Goal: Task Accomplishment & Management: Manage account settings

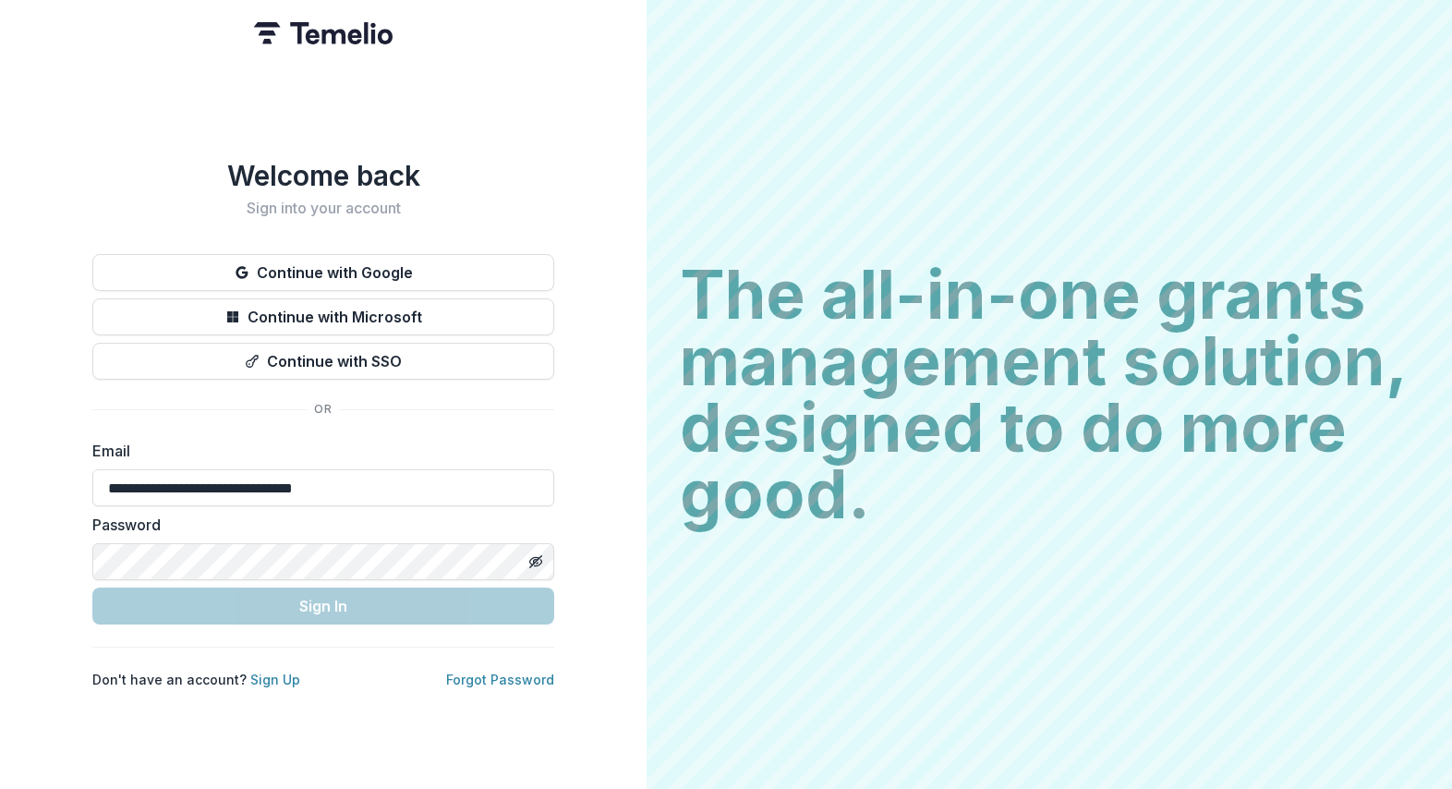
type input "**********"
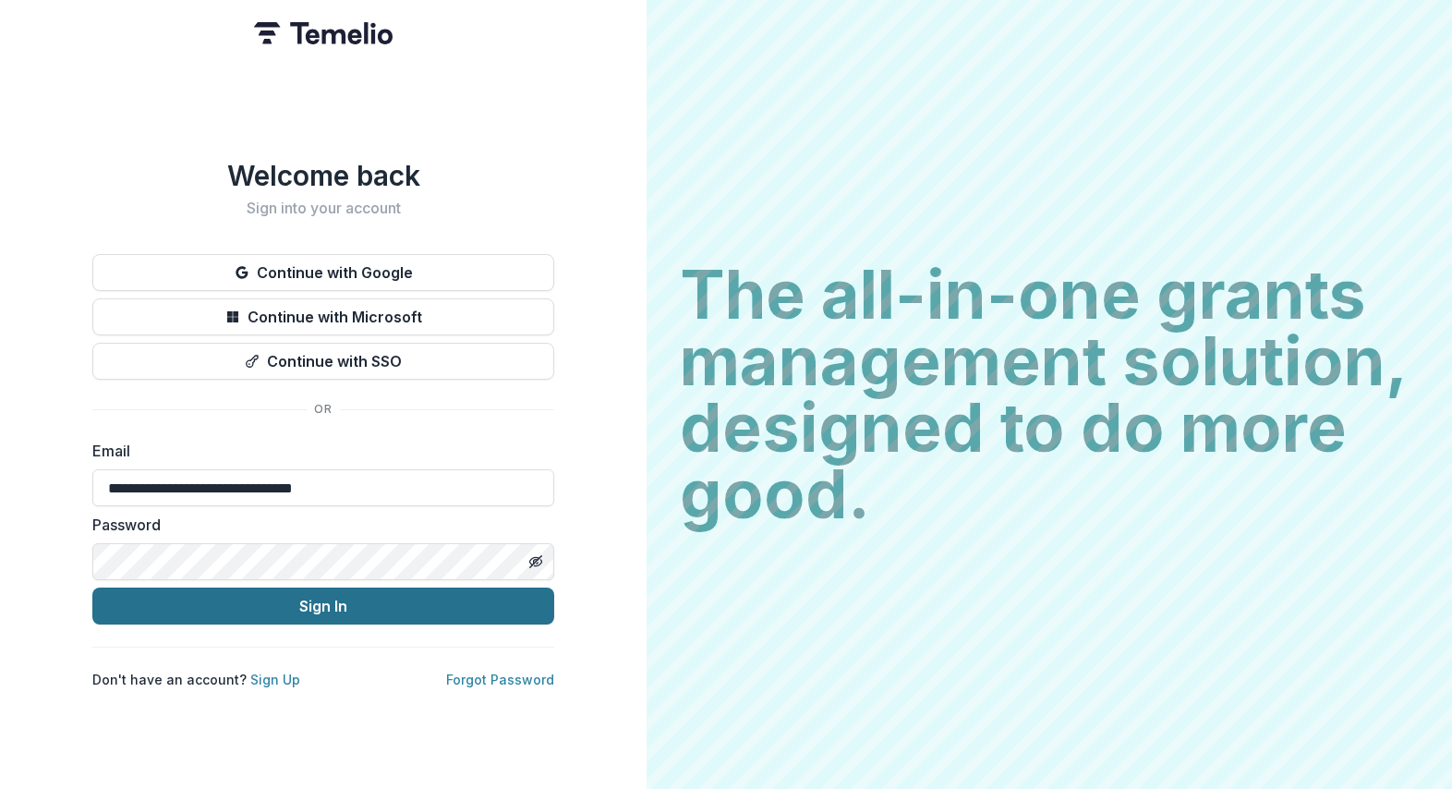
click at [358, 598] on button "Sign In" at bounding box center [323, 605] width 462 height 37
click at [497, 671] on link "Forgot Password" at bounding box center [500, 679] width 108 height 16
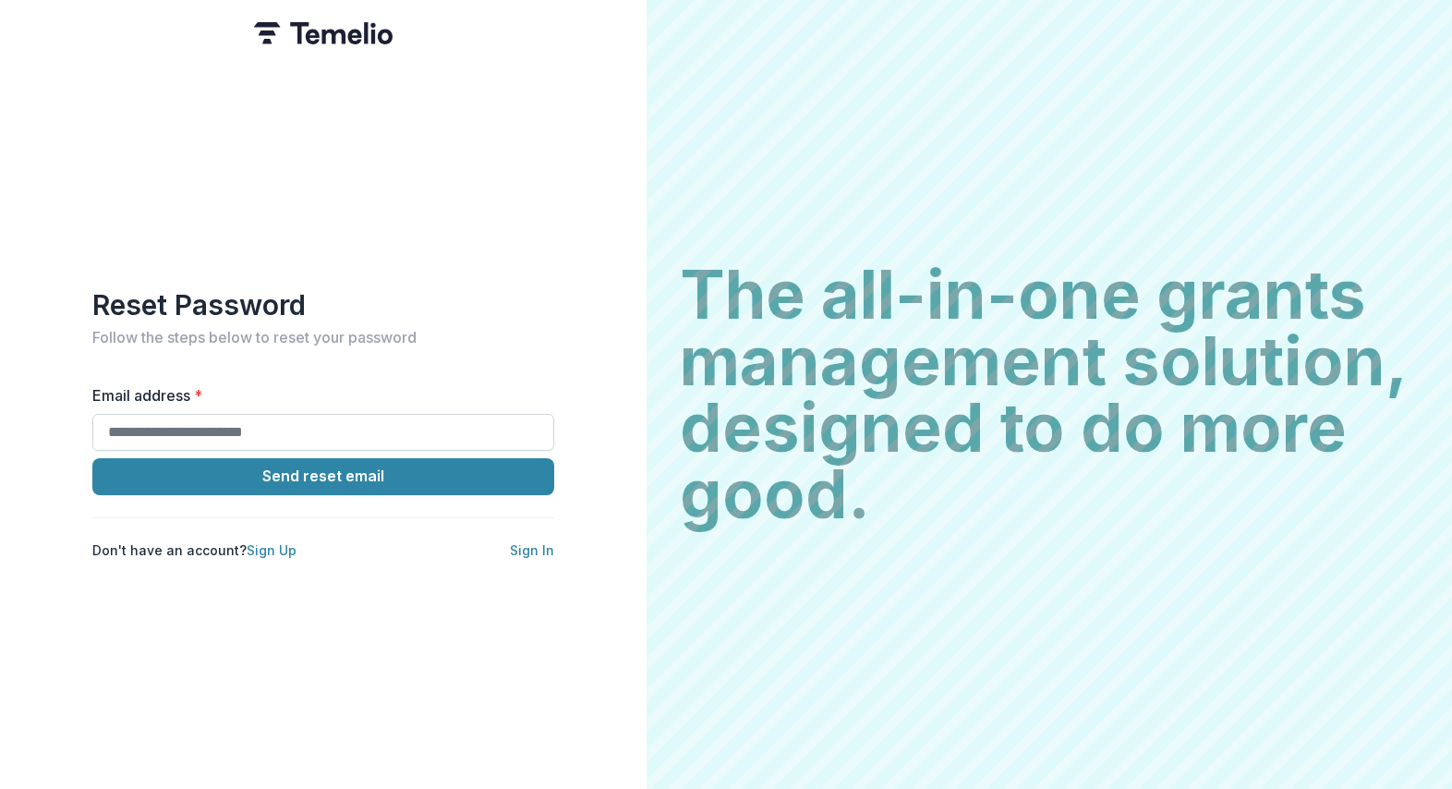
click at [267, 417] on input "Email address *" at bounding box center [323, 432] width 462 height 37
type input "**********"
click at [323, 468] on button "Send reset email" at bounding box center [323, 476] width 462 height 37
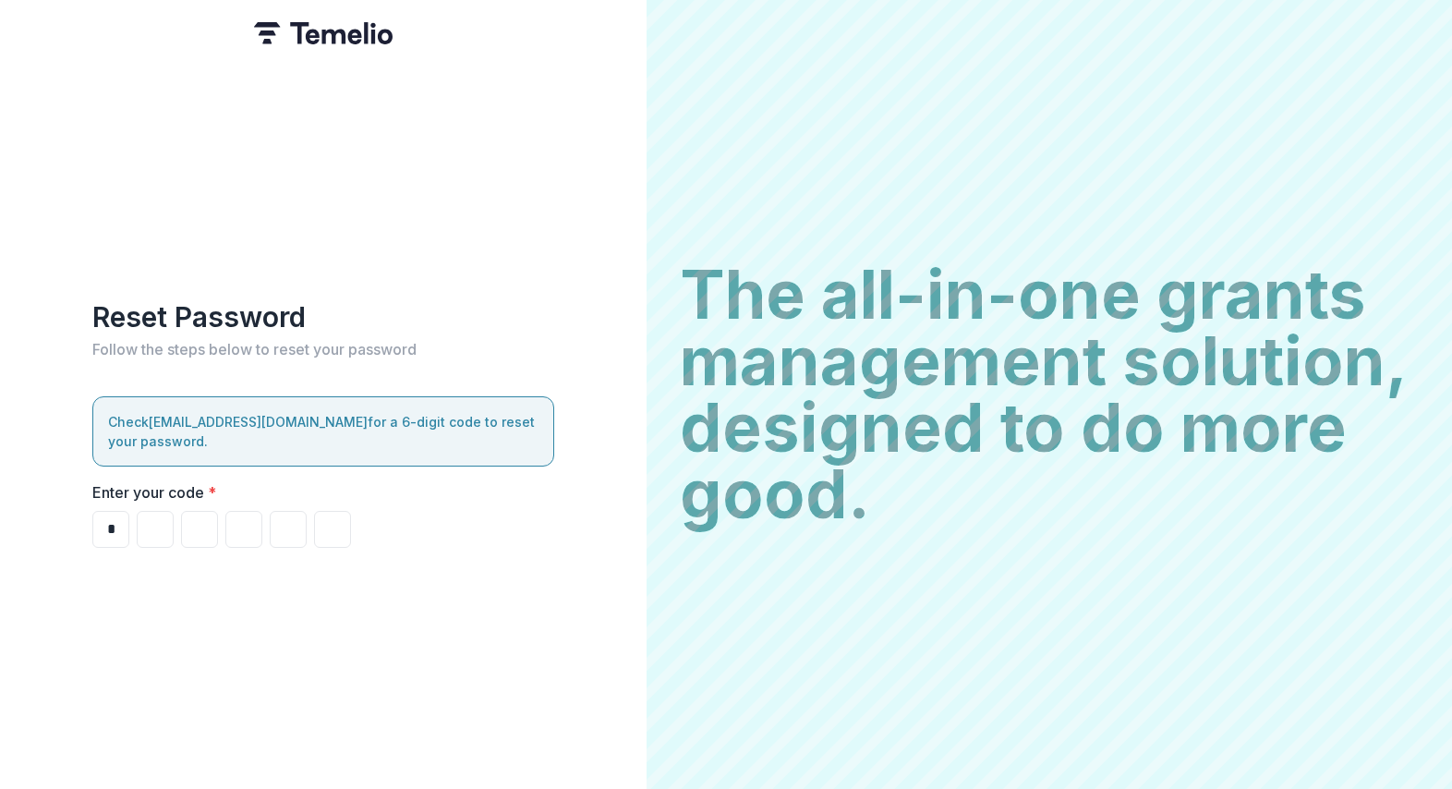
type input "*"
click at [89, 524] on div "Reset Password Follow the steps below to reset your password Check [EMAIL_ADDRE…" at bounding box center [323, 394] width 646 height 789
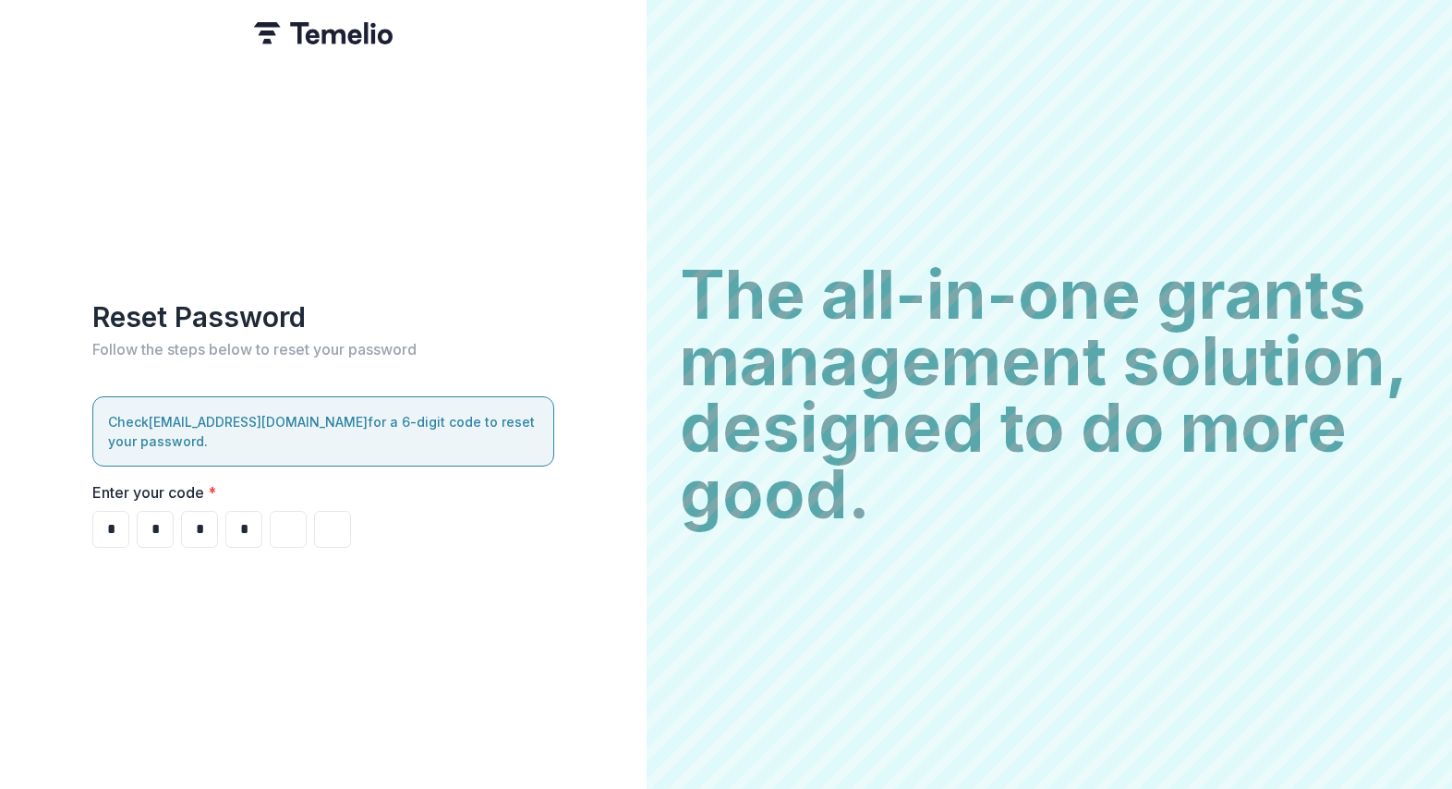
type input "*"
drag, startPoint x: 108, startPoint y: 523, endPoint x: 274, endPoint y: 534, distance: 166.6
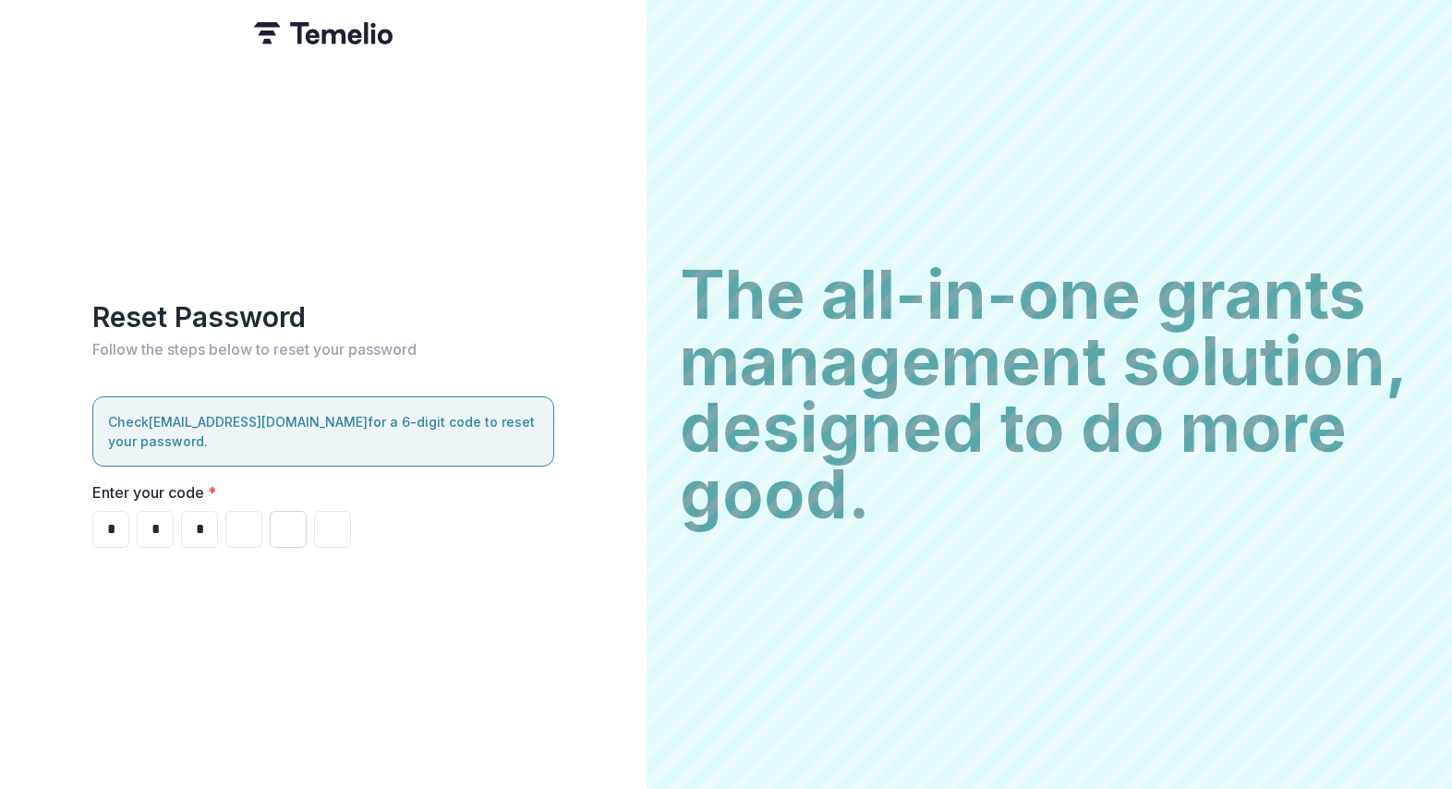
click at [274, 534] on div "* * *" at bounding box center [323, 529] width 462 height 37
type input "*"
drag, startPoint x: 239, startPoint y: 519, endPoint x: 274, endPoint y: 516, distance: 35.2
click at [242, 518] on input "Please enter your pin code" at bounding box center [243, 529] width 37 height 37
type input "*"
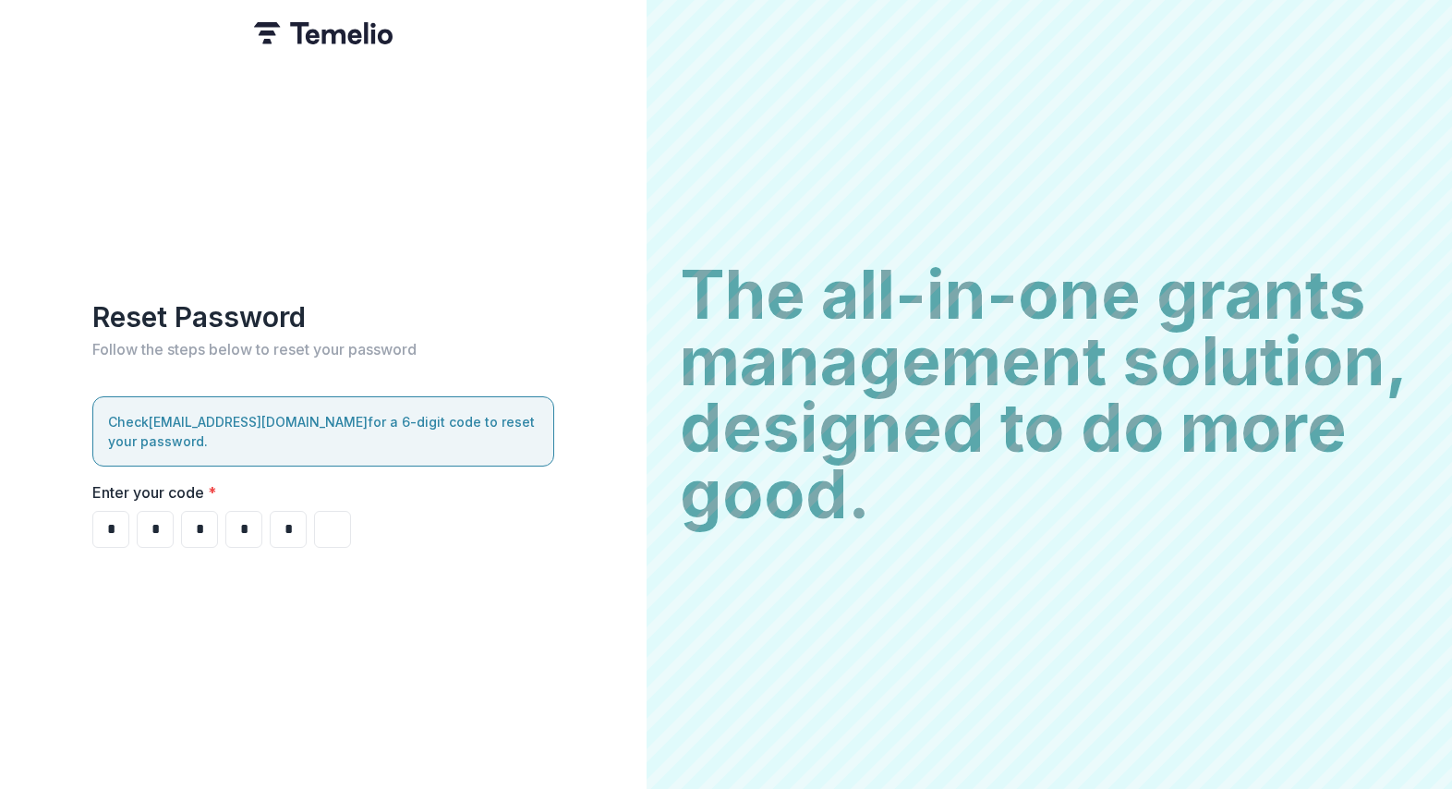
type input "*"
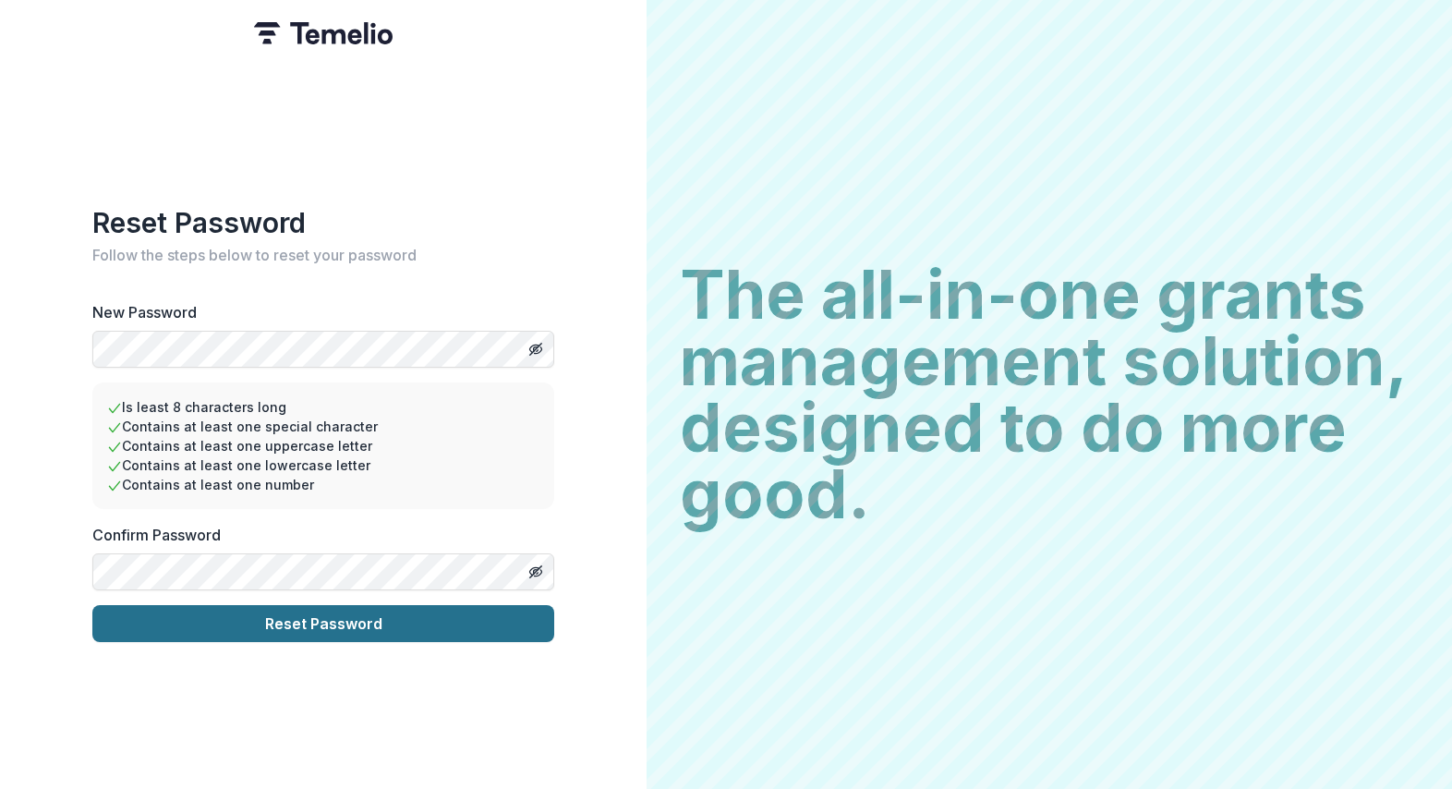
click at [325, 615] on button "Reset Password" at bounding box center [323, 623] width 462 height 37
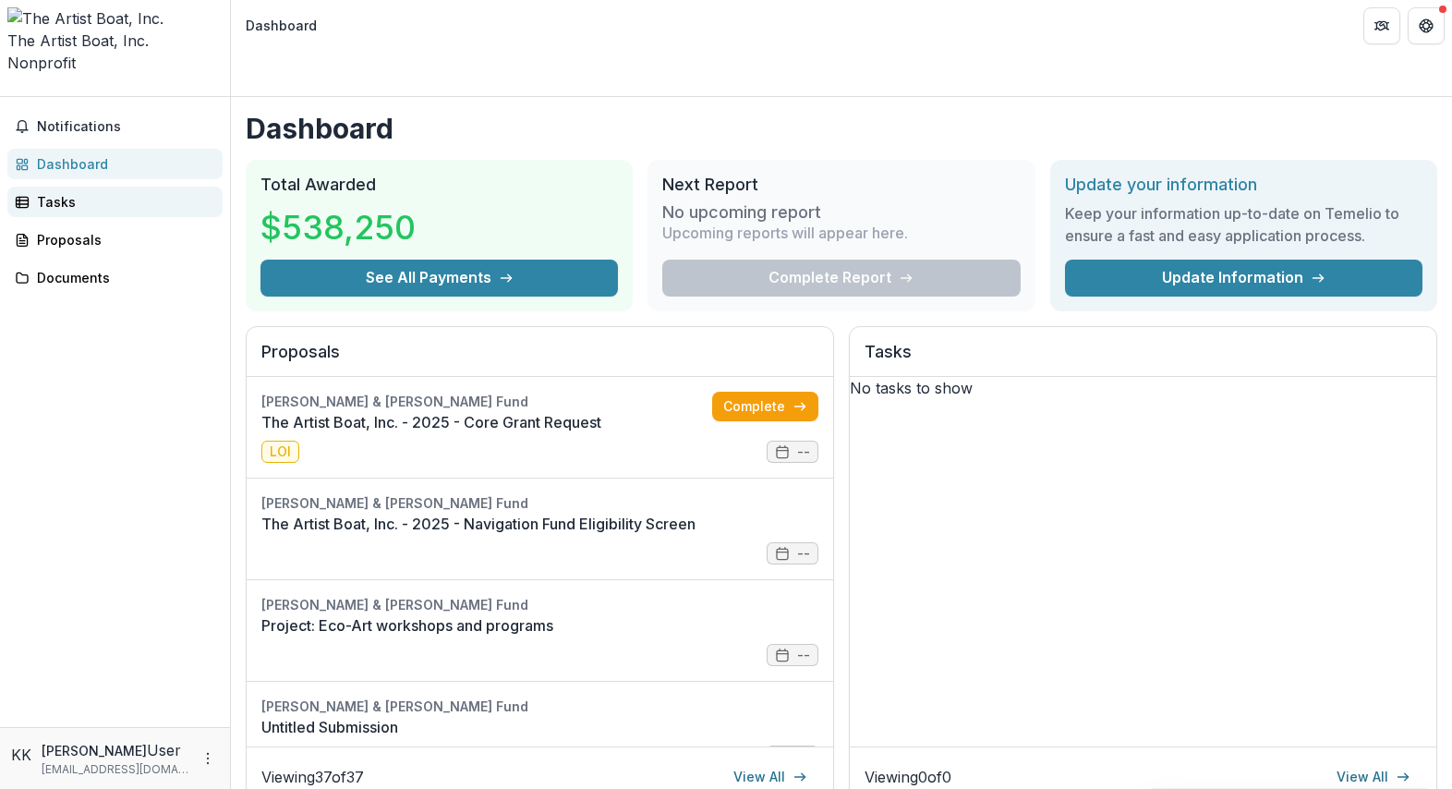
click at [53, 192] on div "Tasks" at bounding box center [122, 201] width 171 height 19
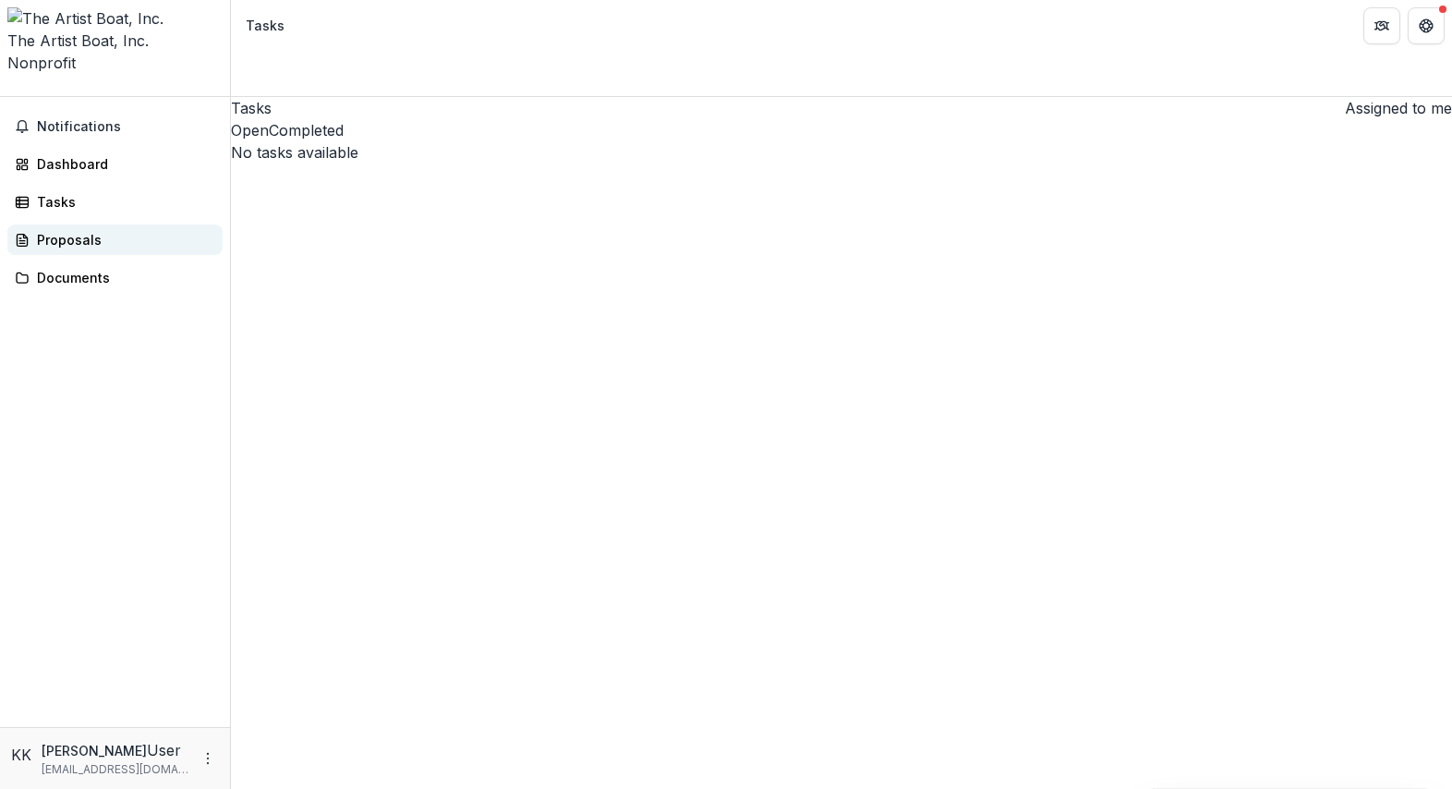
click at [72, 224] on link "Proposals" at bounding box center [114, 239] width 215 height 30
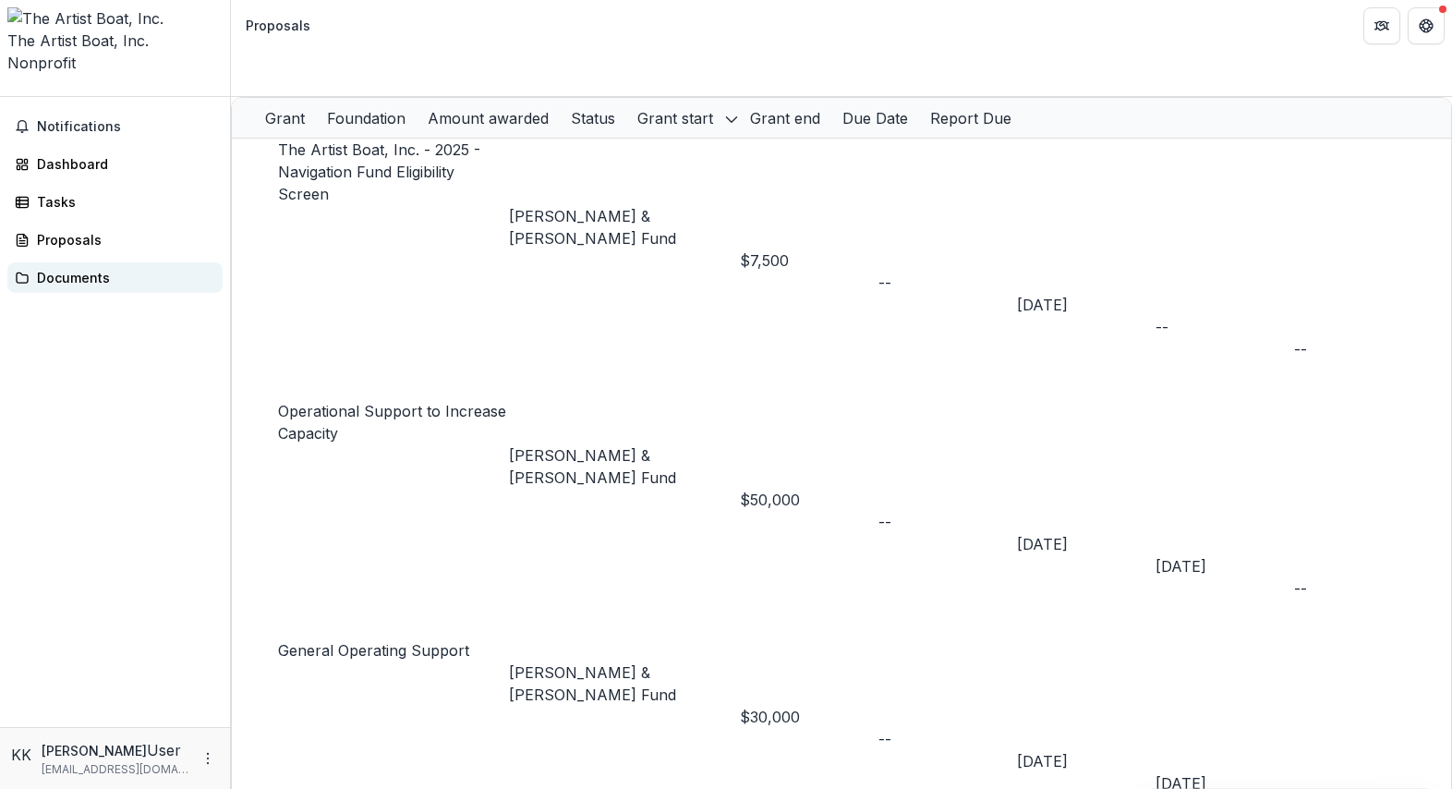
click at [86, 268] on div "Documents" at bounding box center [122, 277] width 171 height 19
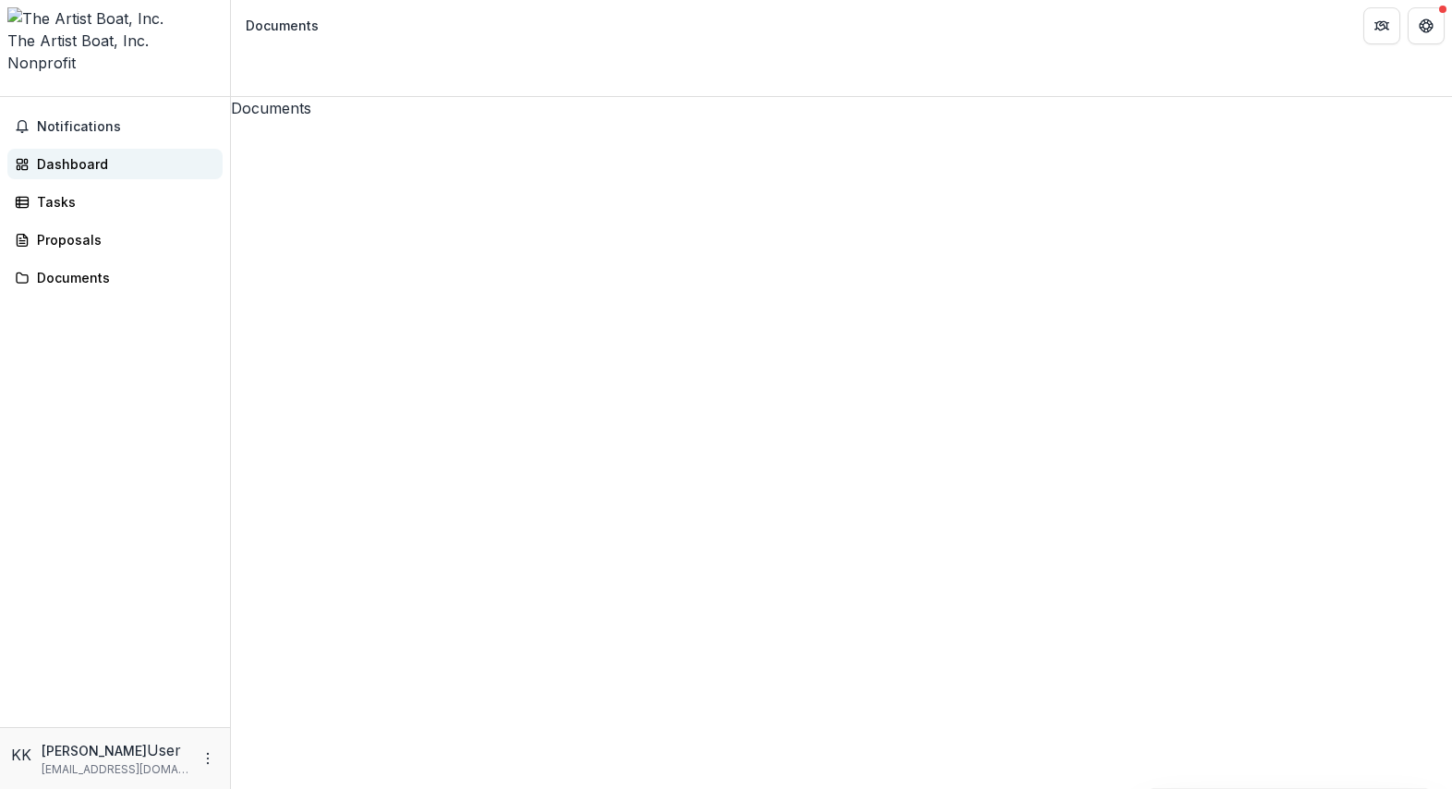
click at [98, 154] on div "Dashboard" at bounding box center [122, 163] width 171 height 19
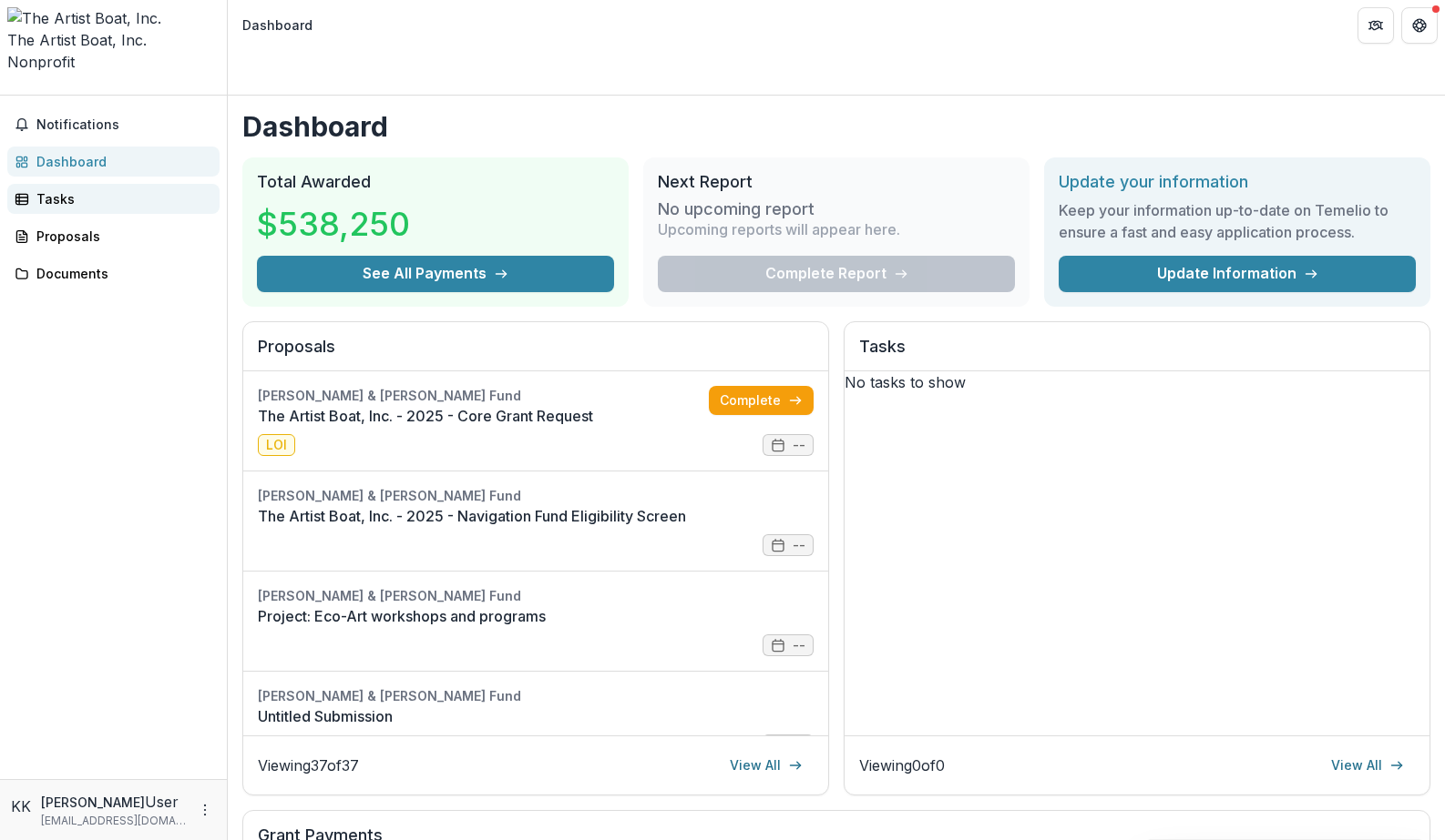
click at [53, 189] on div "Tasks" at bounding box center [120, 198] width 169 height 19
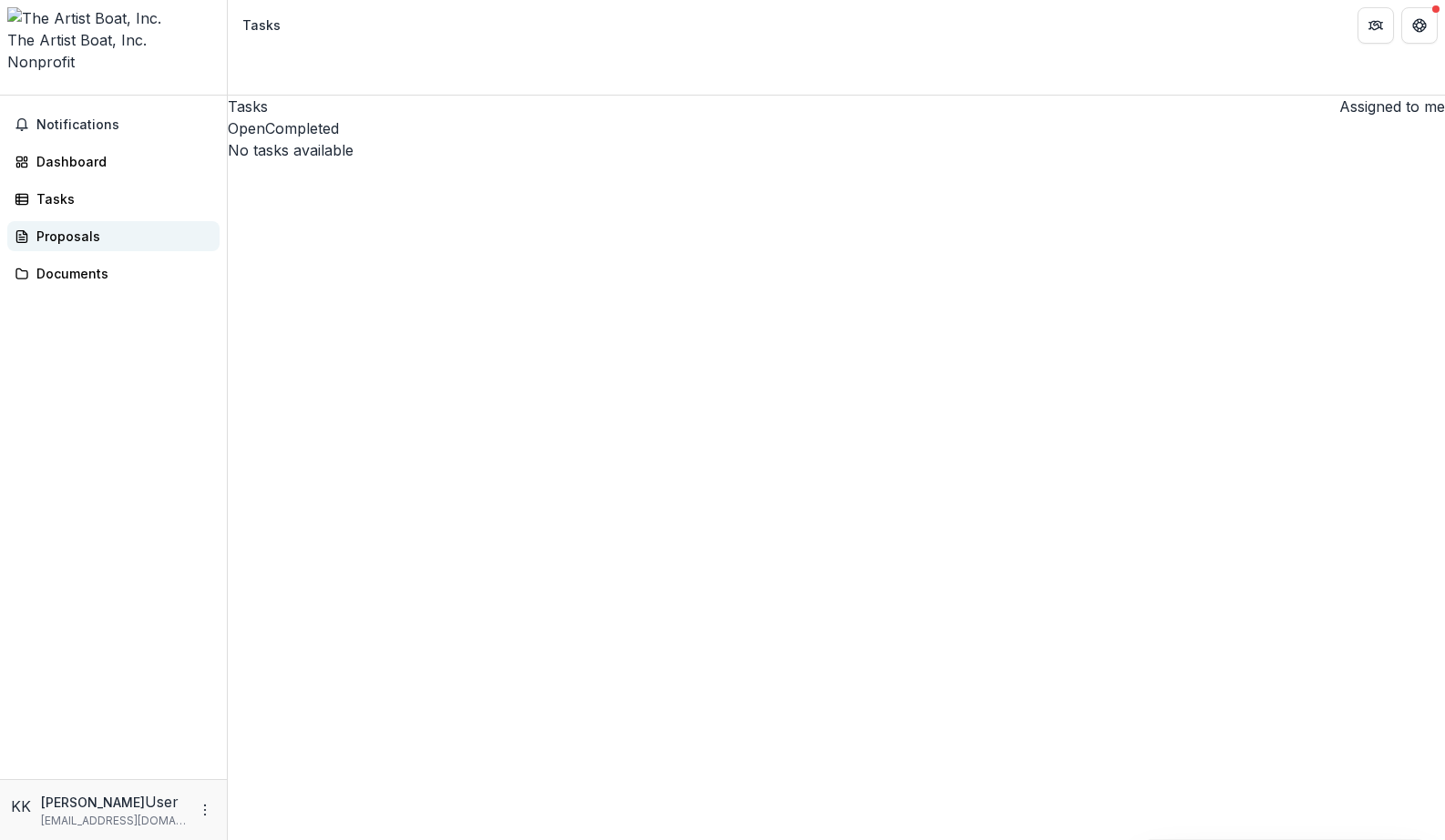
click at [69, 227] on div "Proposals" at bounding box center [120, 236] width 169 height 19
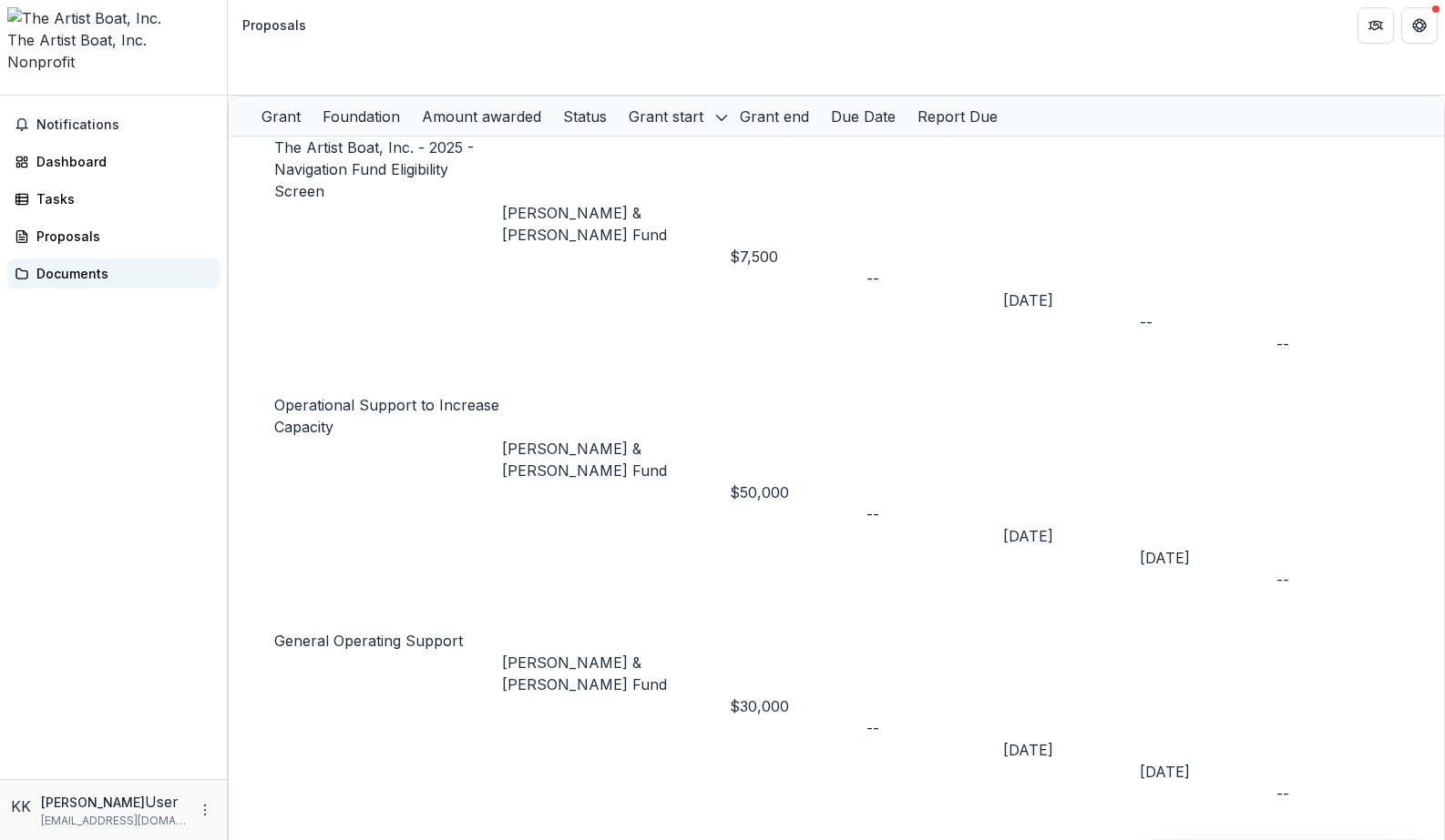
click at [76, 264] on div "Documents" at bounding box center [120, 273] width 169 height 19
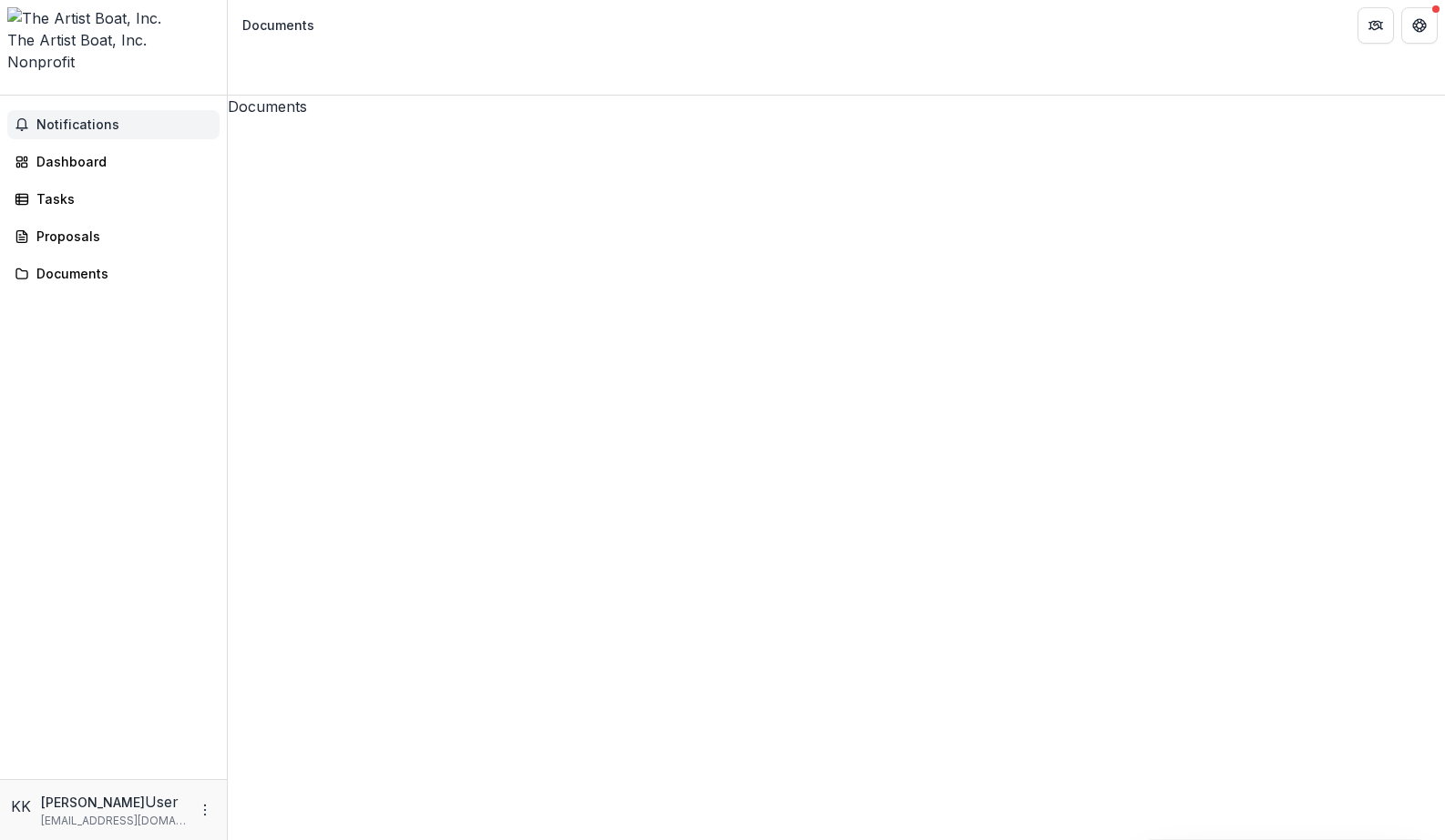
click at [102, 117] on span "Notifications" at bounding box center [124, 125] width 176 height 16
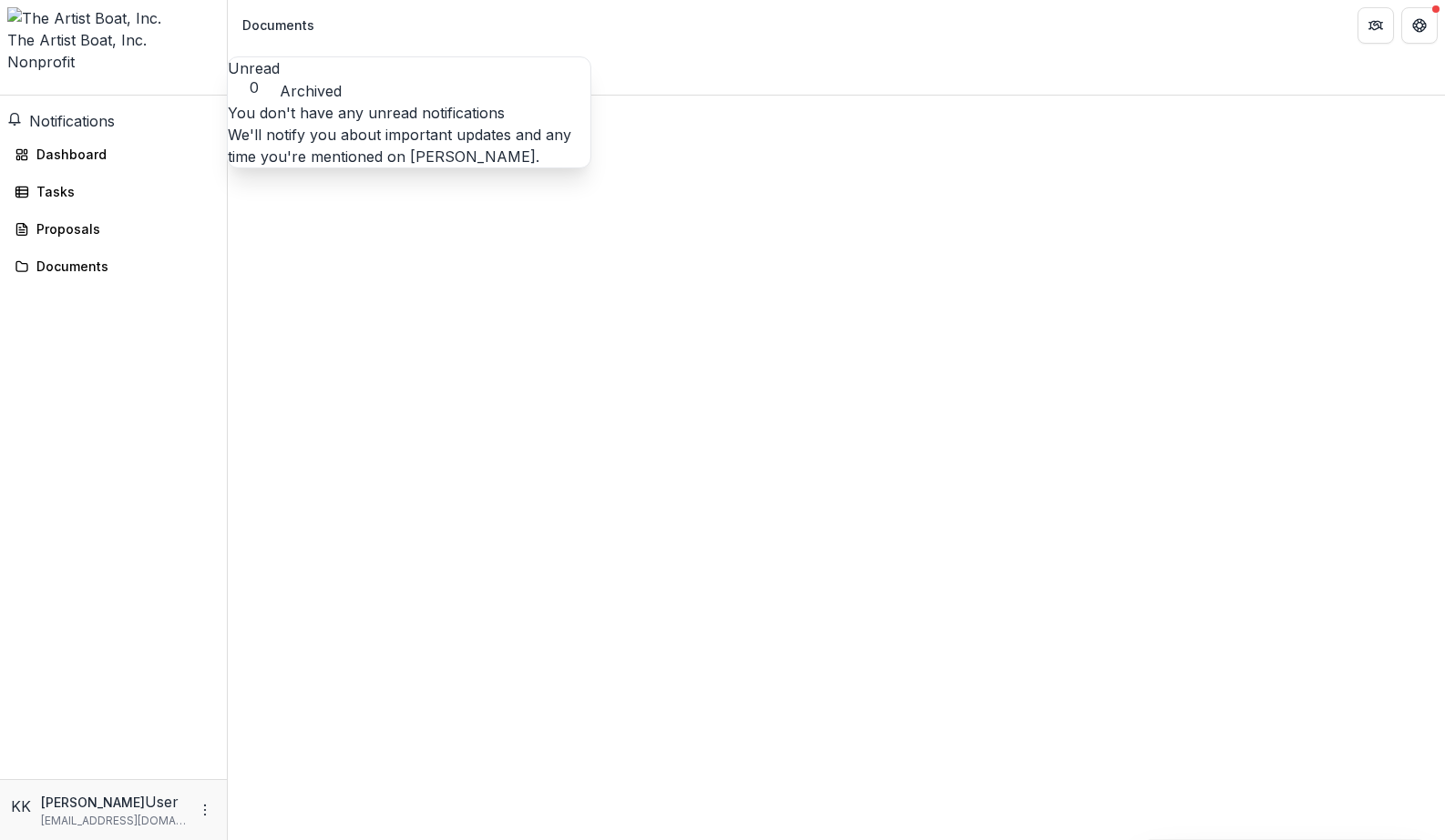
click at [103, 112] on span "Notifications" at bounding box center [72, 121] width 86 height 18
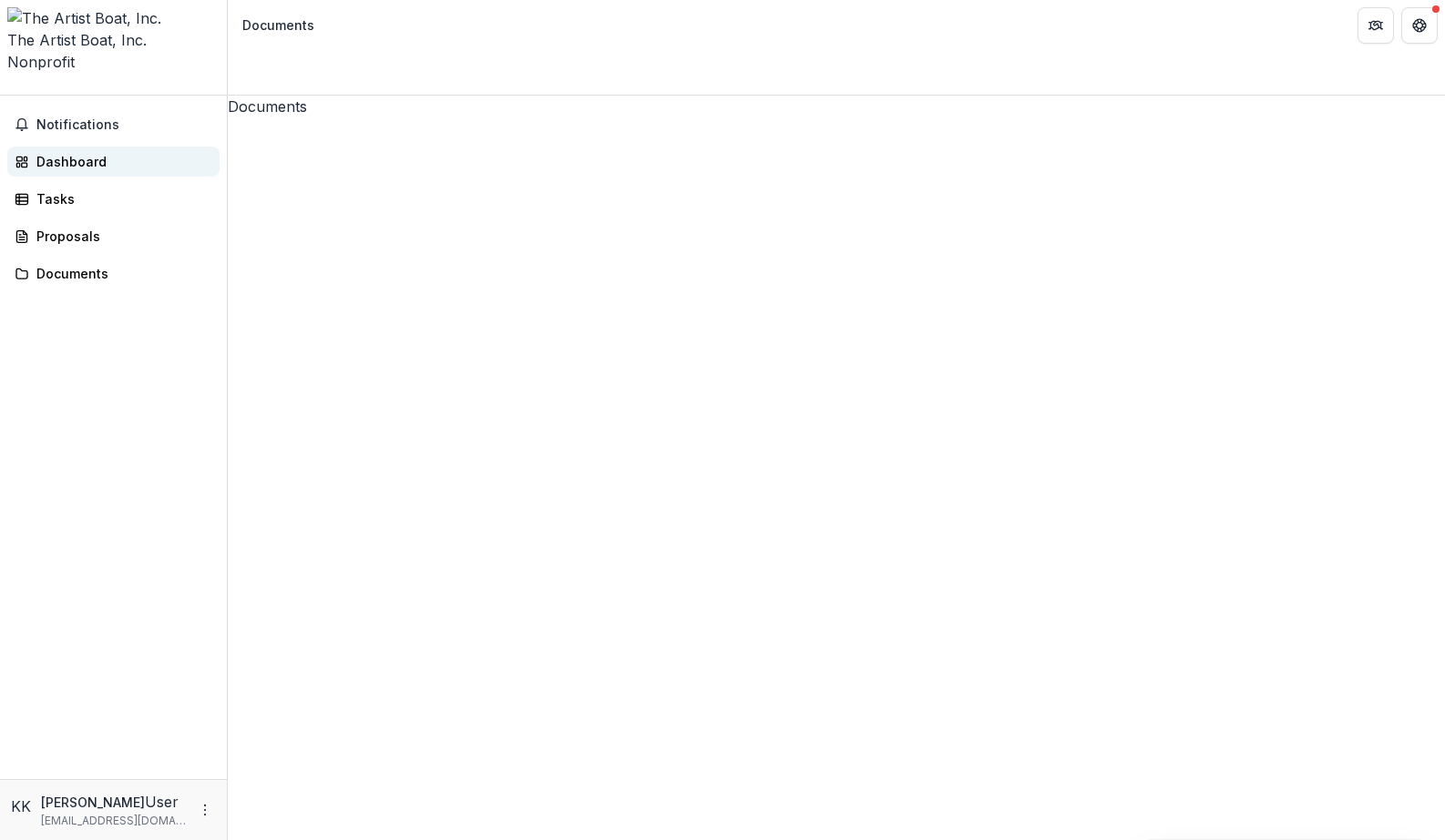
click at [60, 152] on div "Dashboard" at bounding box center [120, 161] width 169 height 19
